Goal: Task Accomplishment & Management: Manage account settings

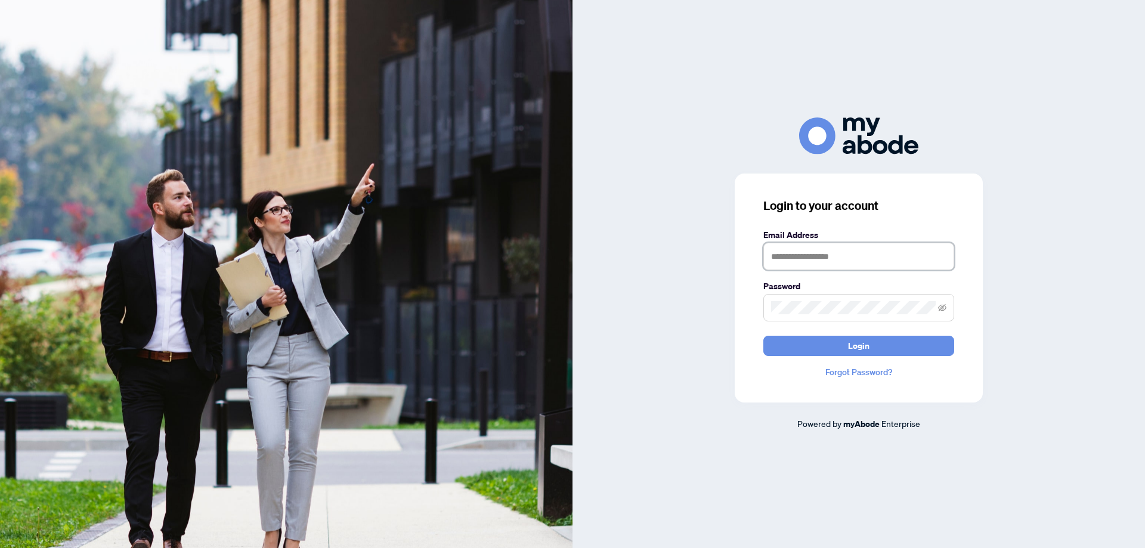
click at [853, 259] on input "text" at bounding box center [859, 256] width 191 height 27
type input "**********"
click at [889, 351] on button "Login" at bounding box center [859, 346] width 191 height 20
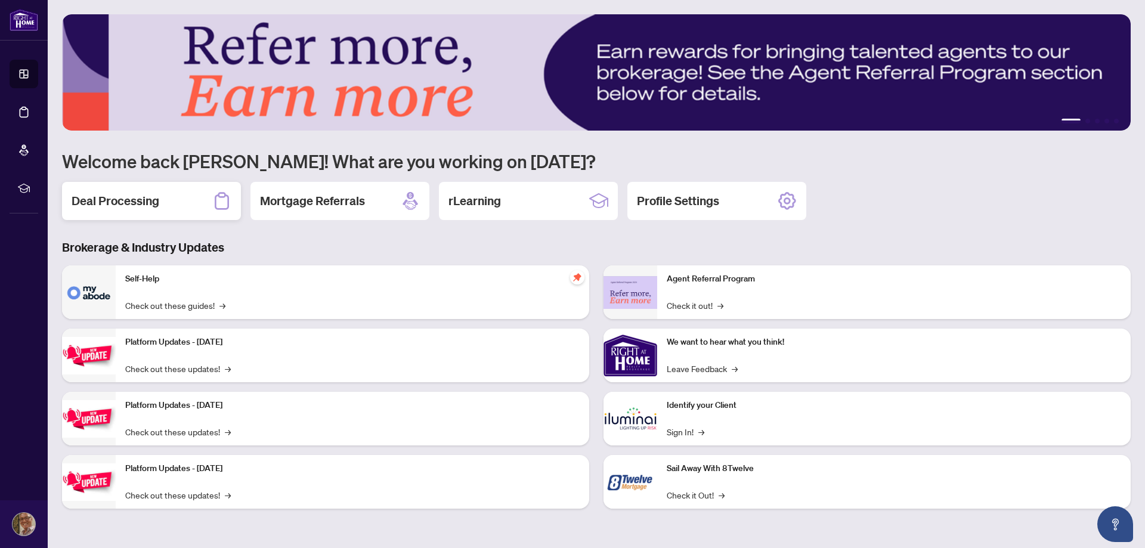
click at [134, 199] on h2 "Deal Processing" at bounding box center [116, 201] width 88 height 17
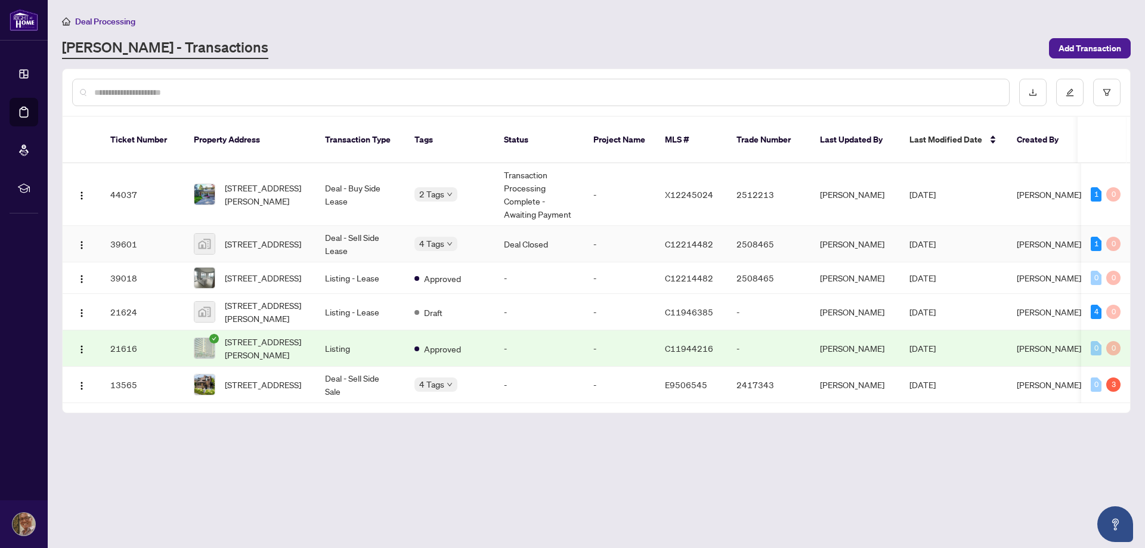
click at [1026, 230] on td "[PERSON_NAME]" at bounding box center [1050, 244] width 84 height 36
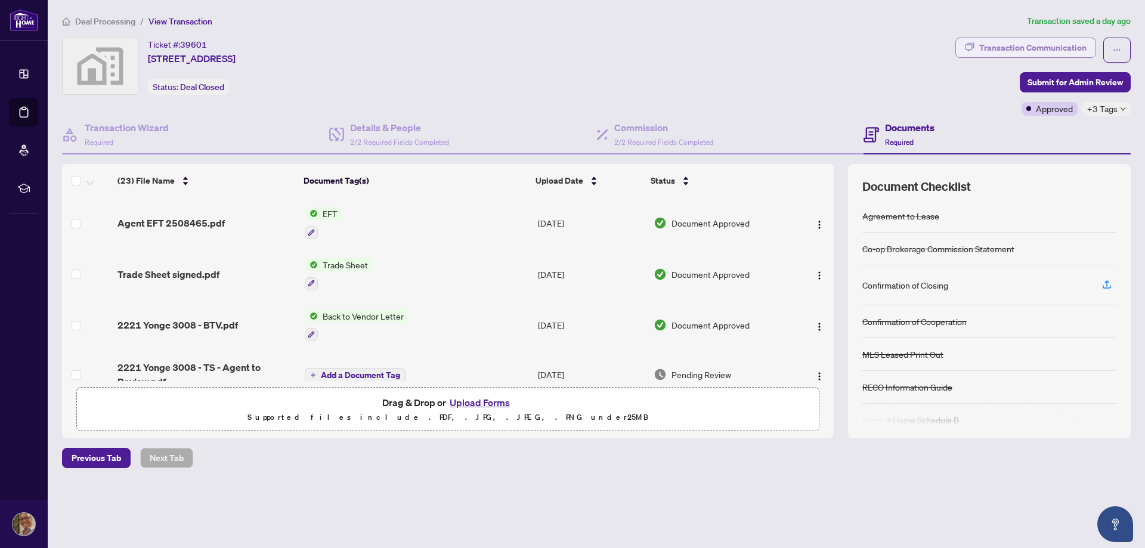
click at [1040, 41] on div "Transaction Communication" at bounding box center [1033, 47] width 107 height 19
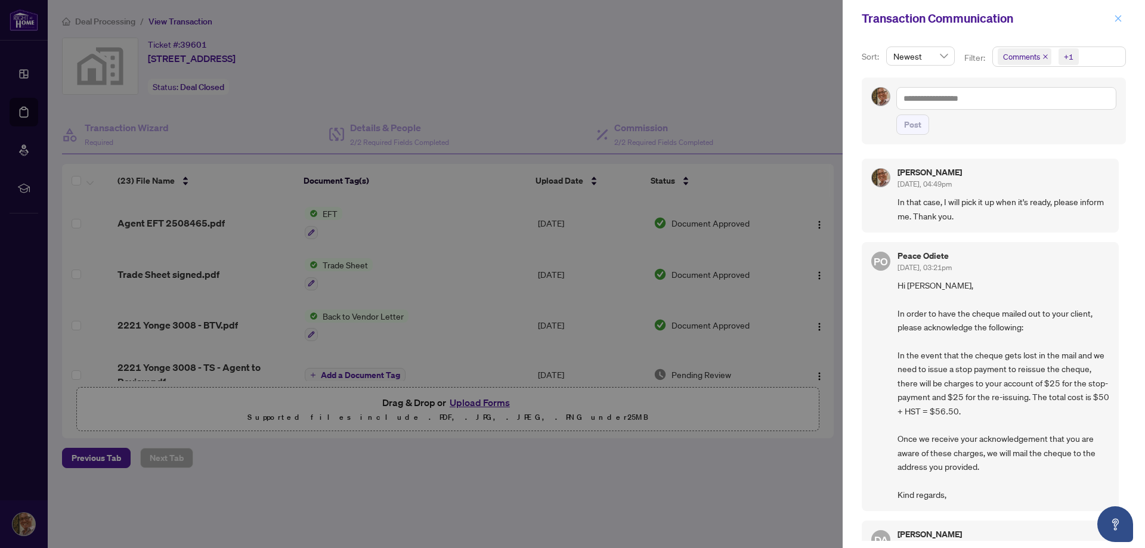
click at [1120, 21] on icon "close" at bounding box center [1118, 18] width 8 height 8
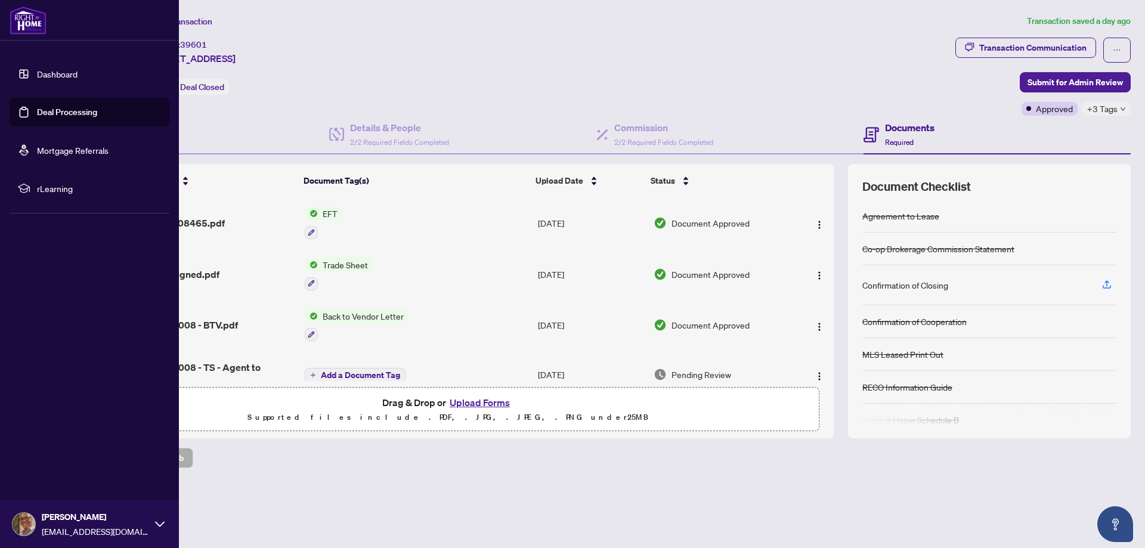
click at [165, 521] on div "[PERSON_NAME] [EMAIL_ADDRESS][DOMAIN_NAME]" at bounding box center [89, 525] width 179 height 48
click at [61, 456] on span "Logout" at bounding box center [48, 453] width 27 height 19
